Goal: Information Seeking & Learning: Learn about a topic

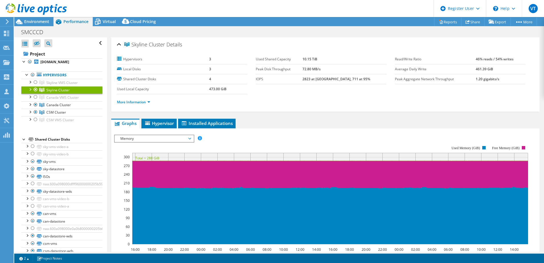
select select "USWest"
select select "USD"
click at [151, 100] on li "More Information" at bounding box center [135, 102] width 37 height 6
click at [148, 101] on link "More Information" at bounding box center [133, 102] width 33 height 5
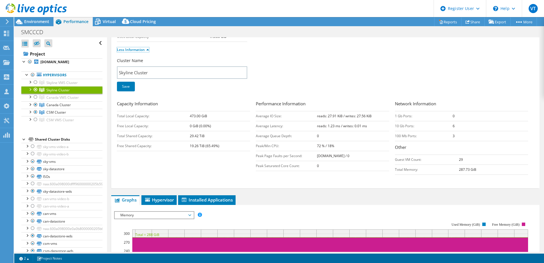
scroll to position [57, 0]
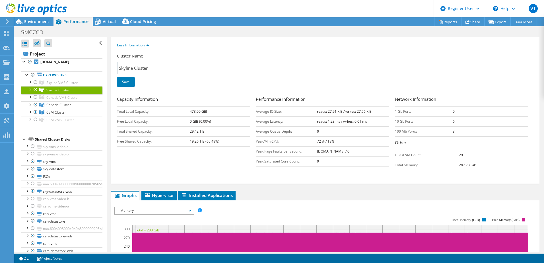
drag, startPoint x: 454, startPoint y: 154, endPoint x: 460, endPoint y: 153, distance: 6.0
click at [459, 154] on tr "Guest VM Count: 29" at bounding box center [461, 155] width 133 height 10
drag, startPoint x: 460, startPoint y: 153, endPoint x: 434, endPoint y: 175, distance: 33.7
click at [434, 175] on div "Cluster Name Skyline Cluster Save Capacity Information Total Local Capacity: 47…" at bounding box center [325, 117] width 417 height 129
drag, startPoint x: 454, startPoint y: 155, endPoint x: 461, endPoint y: 154, distance: 6.8
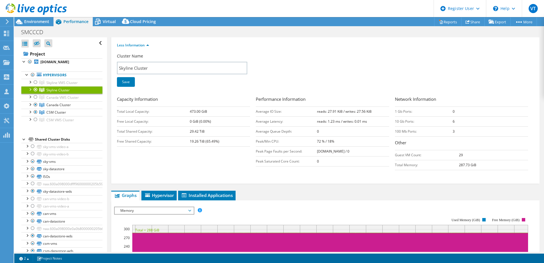
click at [460, 154] on tr "Guest VM Count: 29" at bounding box center [461, 155] width 133 height 10
drag, startPoint x: 461, startPoint y: 154, endPoint x: 426, endPoint y: 184, distance: 46.2
click at [426, 184] on div "Skyline Cluster Details Hypervisors 3 Local Disks 3 Shared Cluster Disks 4 Used…" at bounding box center [325, 210] width 437 height 460
click at [463, 152] on tr "Guest VM Count: 29" at bounding box center [461, 155] width 133 height 10
drag, startPoint x: 463, startPoint y: 152, endPoint x: 423, endPoint y: 184, distance: 51.3
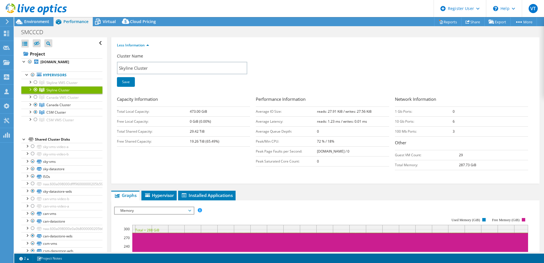
click at [423, 184] on div "Skyline Cluster Details Hypervisors 3 Local Disks 3 Shared Cluster Disks 4 Used…" at bounding box center [325, 210] width 437 height 460
click at [60, 90] on span "Skyline Cluster" at bounding box center [57, 90] width 23 height 5
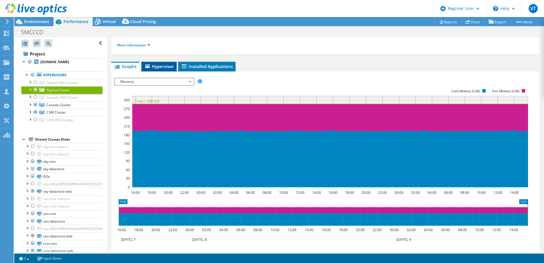
click at [172, 68] on span "Hypervisor" at bounding box center [159, 66] width 30 height 6
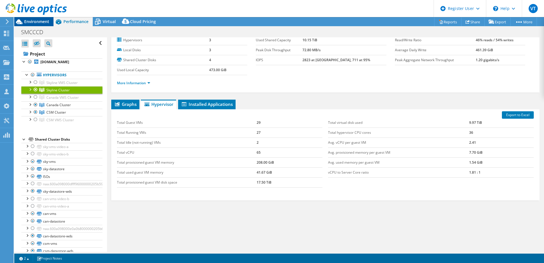
click at [40, 21] on span "Environment" at bounding box center [36, 21] width 25 height 5
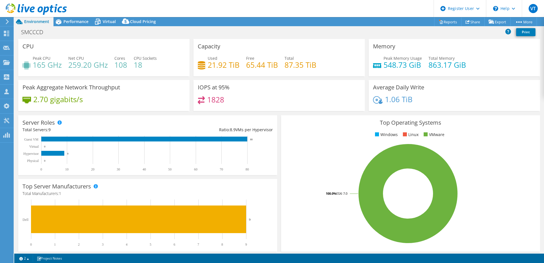
click at [78, 27] on div "SMCCCD Print" at bounding box center [279, 32] width 530 height 11
click at [78, 22] on span "Performance" at bounding box center [75, 21] width 25 height 5
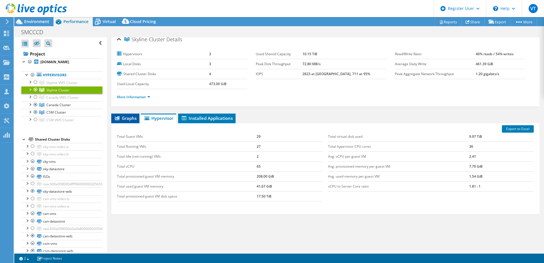
scroll to position [0, 0]
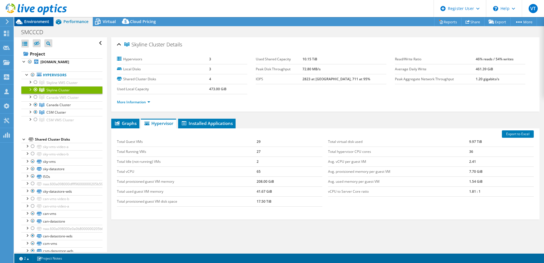
click at [39, 25] on div "Environment" at bounding box center [33, 21] width 39 height 9
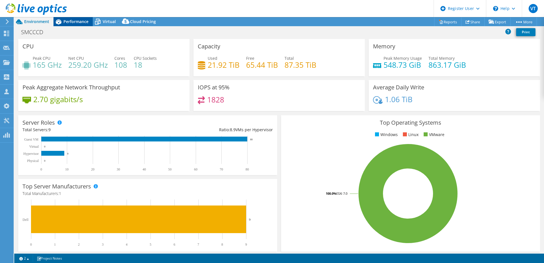
click at [75, 24] on span "Performance" at bounding box center [75, 21] width 25 height 5
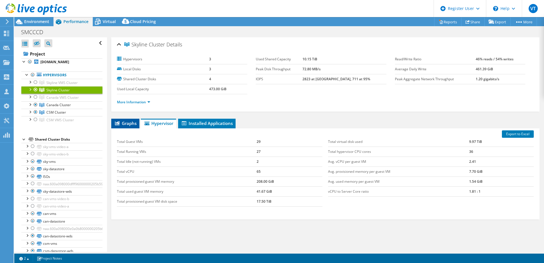
click at [126, 123] on span "Graphs" at bounding box center [125, 123] width 22 height 6
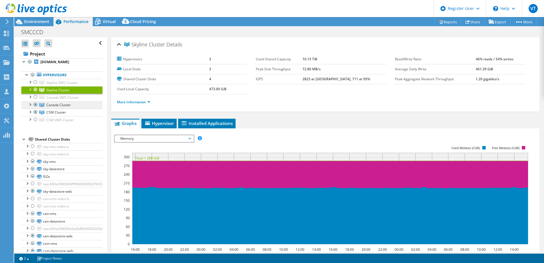
click at [59, 104] on span "Canada Cluster" at bounding box center [58, 104] width 24 height 5
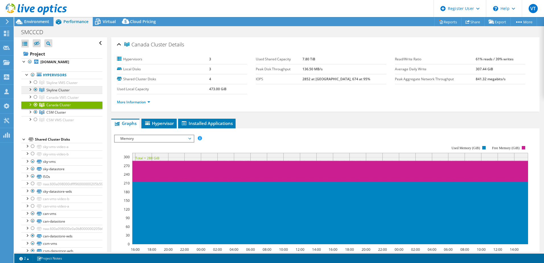
click at [62, 91] on span "Skyline Cluster" at bounding box center [57, 90] width 23 height 5
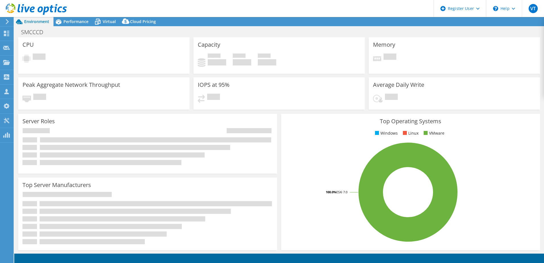
select select "USWest"
select select "USD"
